Goal: Find specific page/section: Find specific page/section

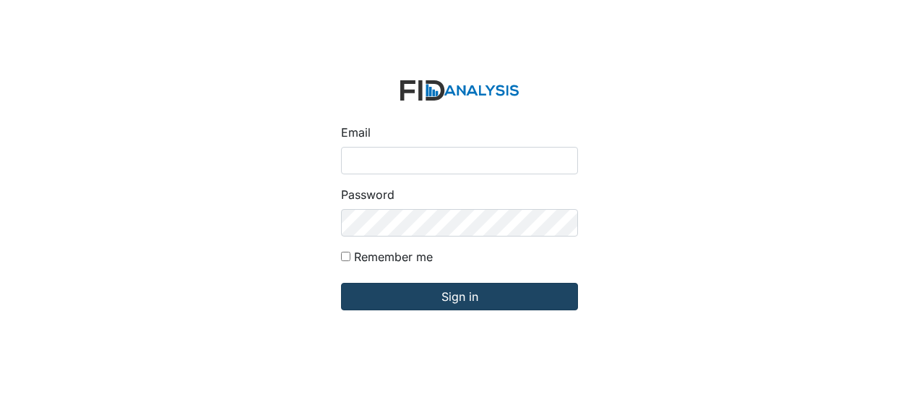
type input "Jbryant@lifeincorporated.com"
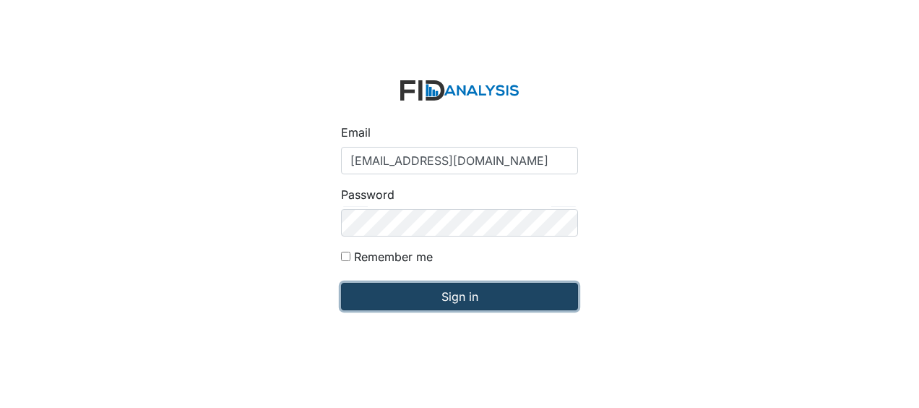
click at [460, 296] on input "Sign in" at bounding box center [459, 296] width 237 height 27
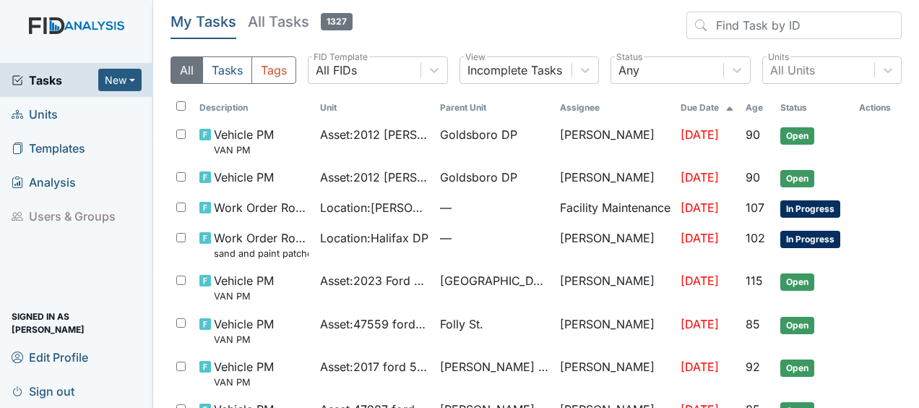
click at [51, 117] on span "Units" at bounding box center [35, 114] width 46 height 22
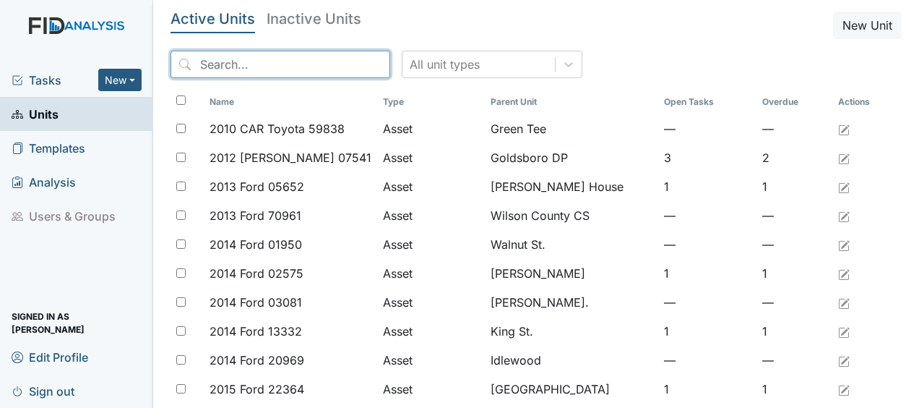
click at [279, 65] on input "search" at bounding box center [281, 64] width 220 height 27
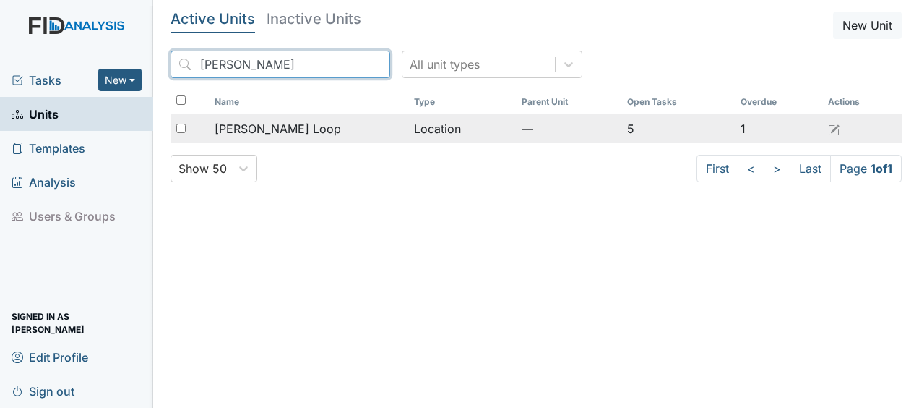
type input "[PERSON_NAME]"
click at [293, 133] on div "[PERSON_NAME] Loop" at bounding box center [308, 128] width 187 height 17
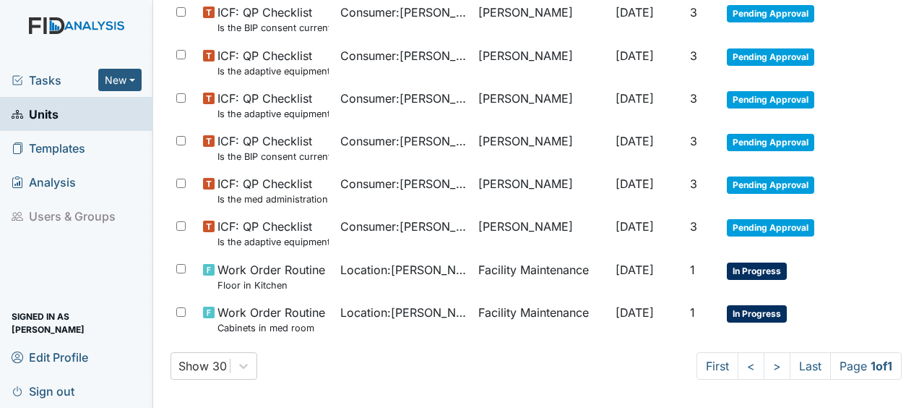
scroll to position [963, 0]
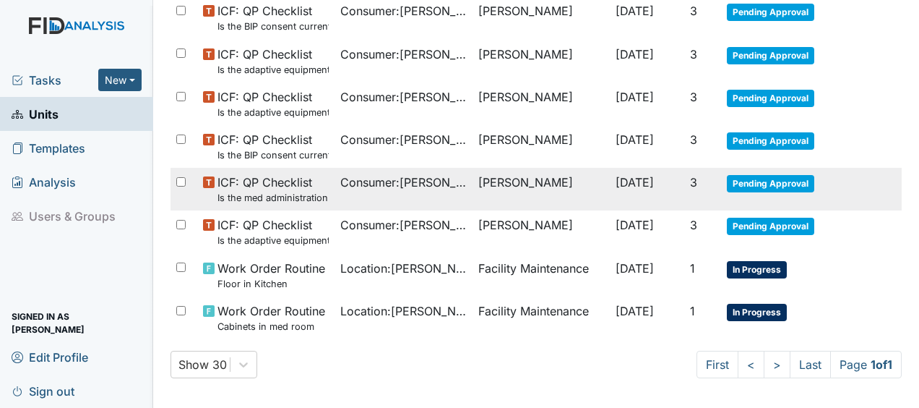
click at [289, 173] on span "ICF: QP Checklist Is the med administration assessment current? (document the d…" at bounding box center [273, 188] width 111 height 31
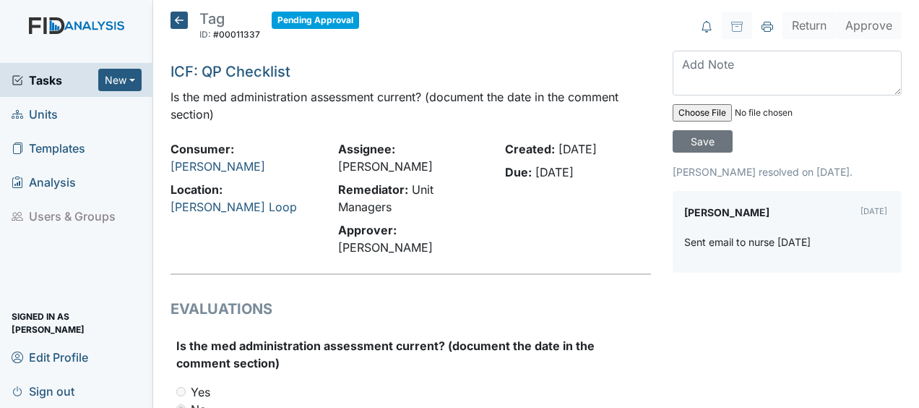
click at [179, 16] on icon at bounding box center [179, 20] width 17 height 17
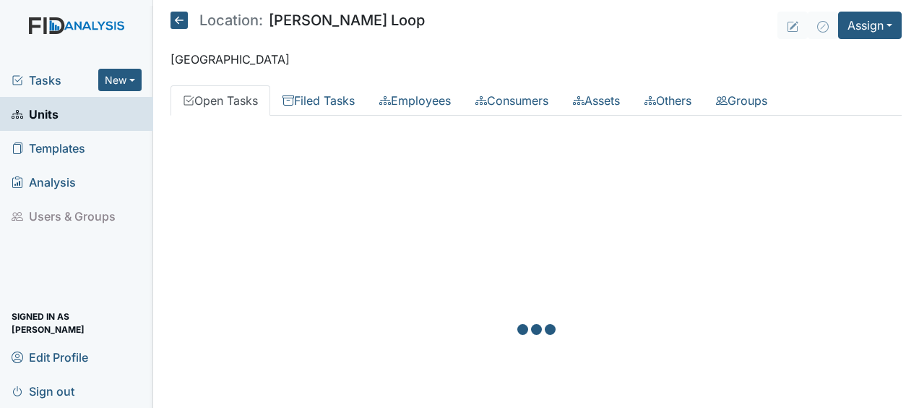
click at [329, 169] on div at bounding box center [536, 331] width 731 height 408
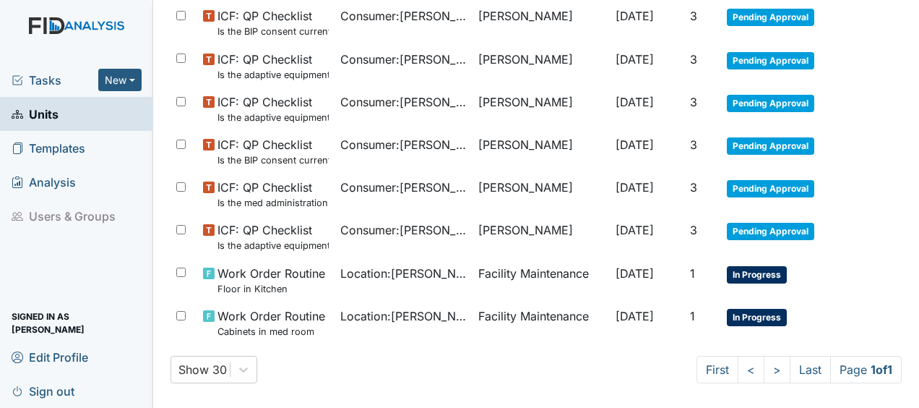
scroll to position [963, 0]
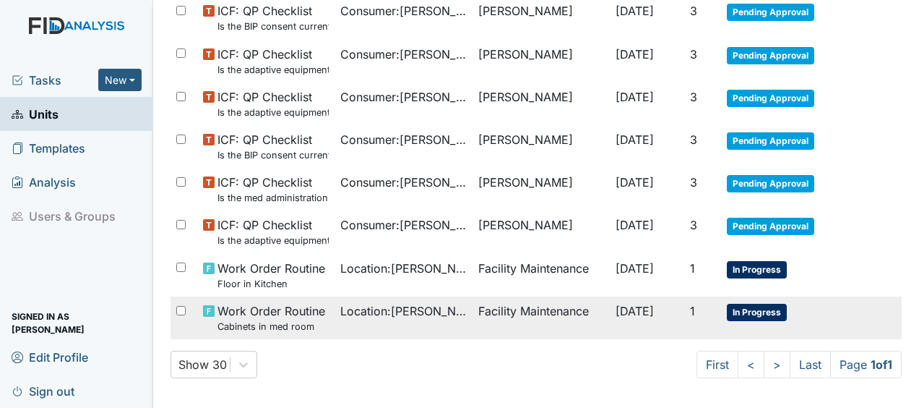
click at [335, 309] on td "Location : McKeel Loop" at bounding box center [403, 317] width 137 height 43
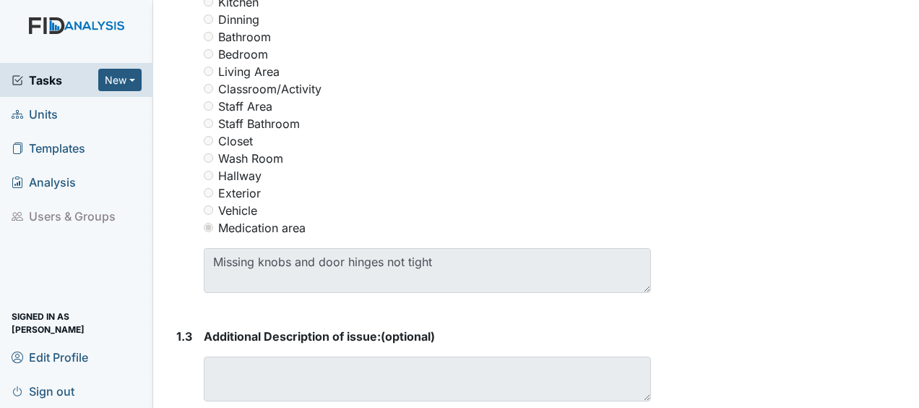
scroll to position [731, 0]
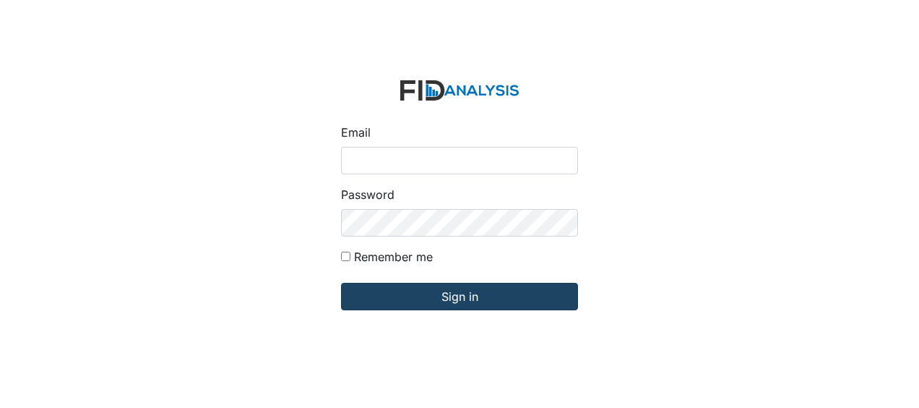
type input "[EMAIL_ADDRESS][DOMAIN_NAME]"
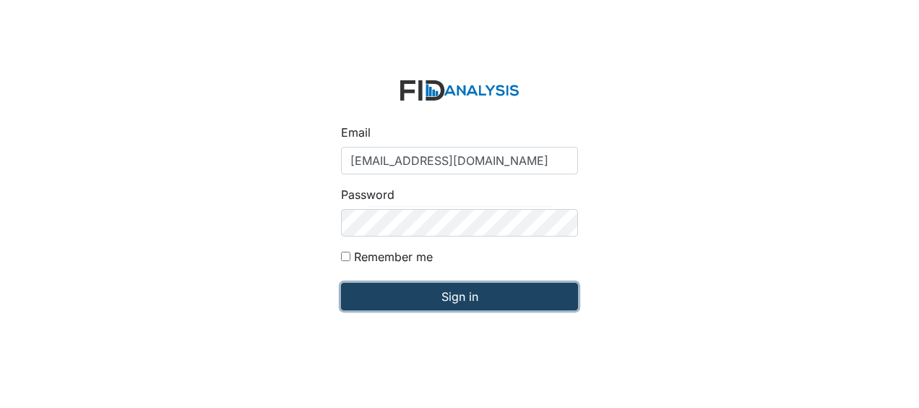
click at [399, 293] on input "Sign in" at bounding box center [459, 296] width 237 height 27
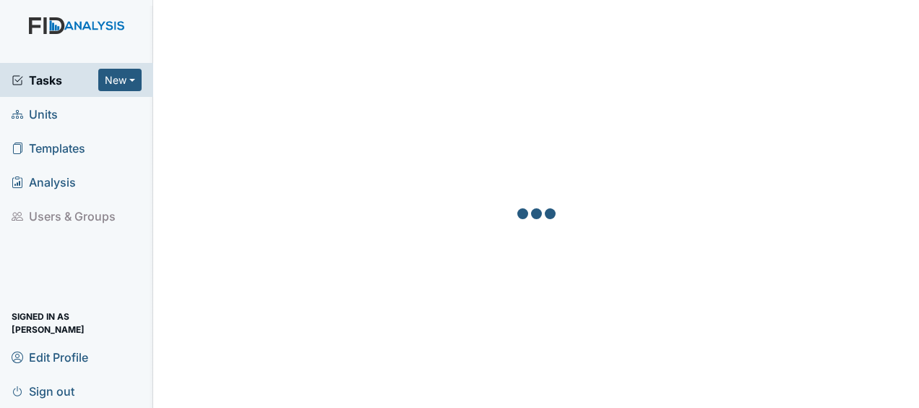
click at [90, 117] on link "Units" at bounding box center [76, 114] width 153 height 34
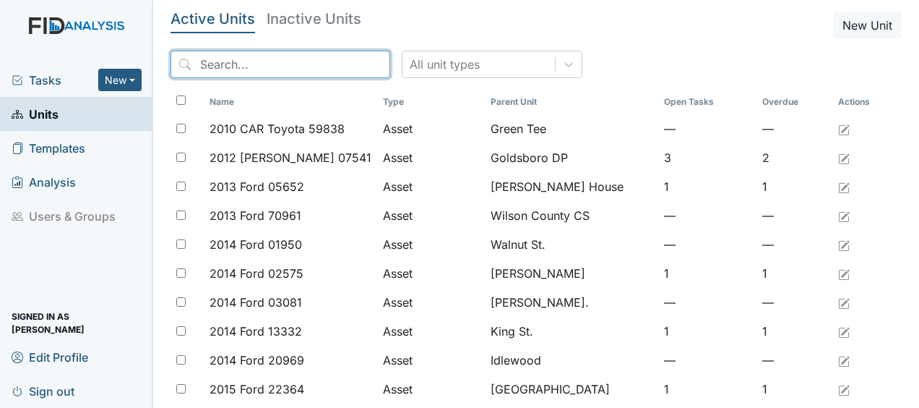
click at [246, 73] on input "search" at bounding box center [281, 64] width 220 height 27
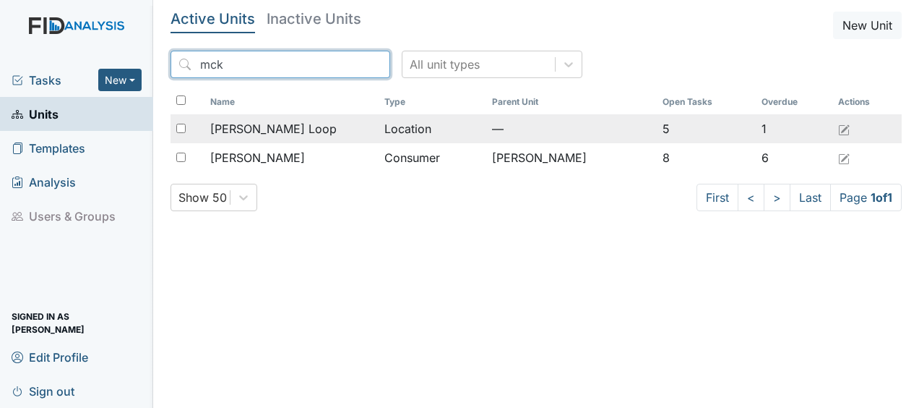
type input "mck"
click at [244, 132] on span "[PERSON_NAME] Loop" at bounding box center [273, 128] width 126 height 17
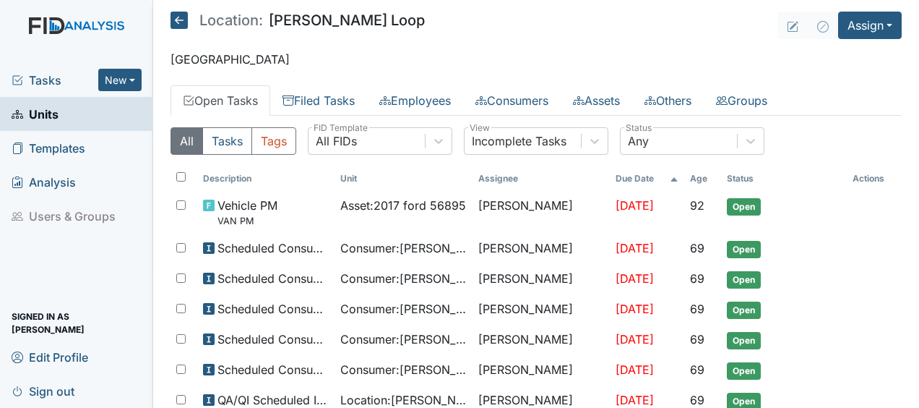
click at [184, 22] on icon at bounding box center [179, 20] width 17 height 17
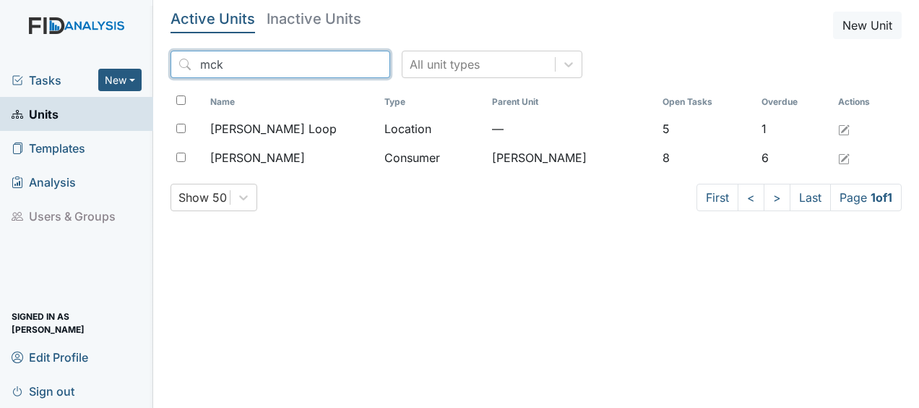
click at [345, 62] on input "mck" at bounding box center [281, 64] width 220 height 27
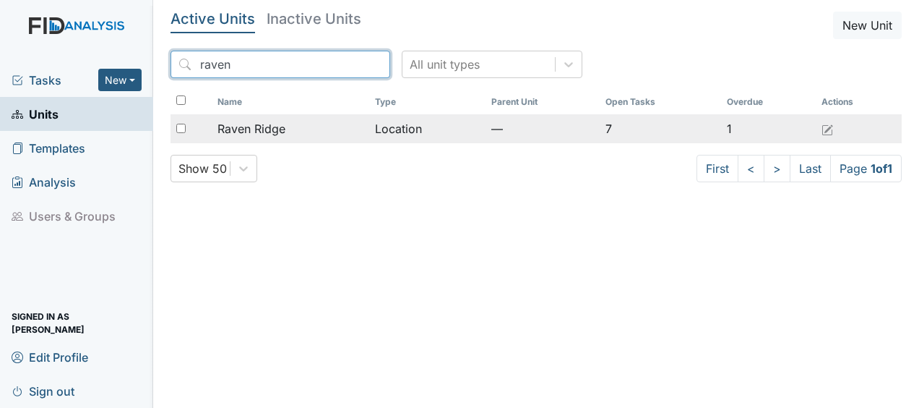
type input "raven"
click at [287, 124] on div "Raven Ridge" at bounding box center [291, 128] width 146 height 17
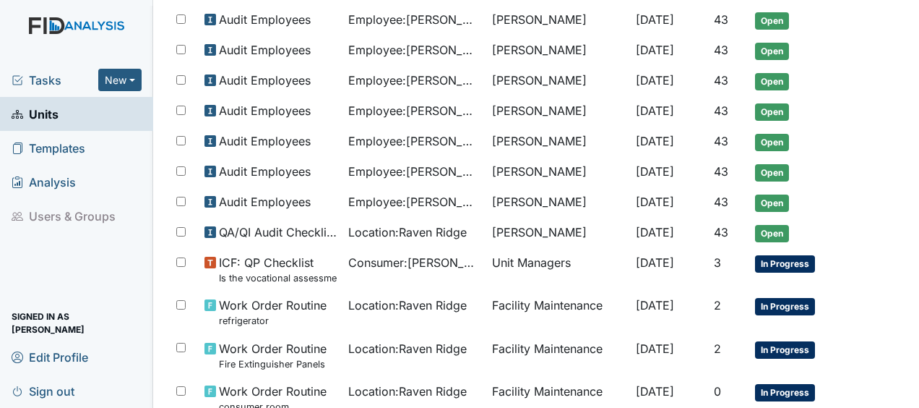
scroll to position [547, 0]
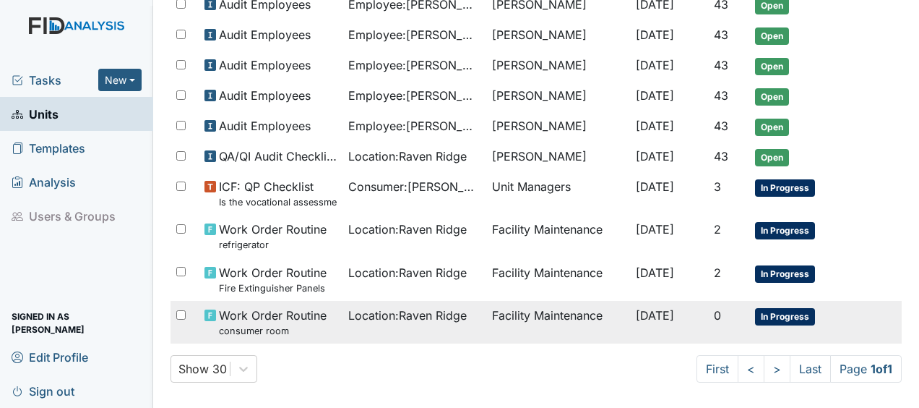
click at [382, 313] on span "Location : Raven Ridge" at bounding box center [407, 314] width 119 height 17
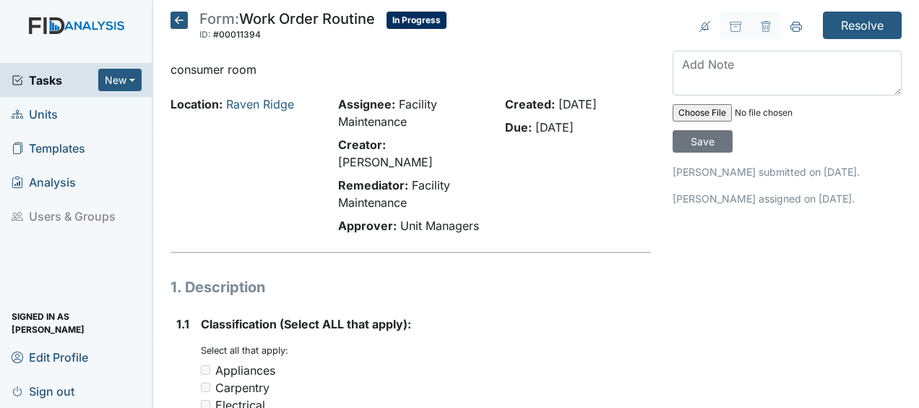
click at [182, 23] on icon at bounding box center [179, 20] width 17 height 17
